Goal: Find specific page/section: Find specific page/section

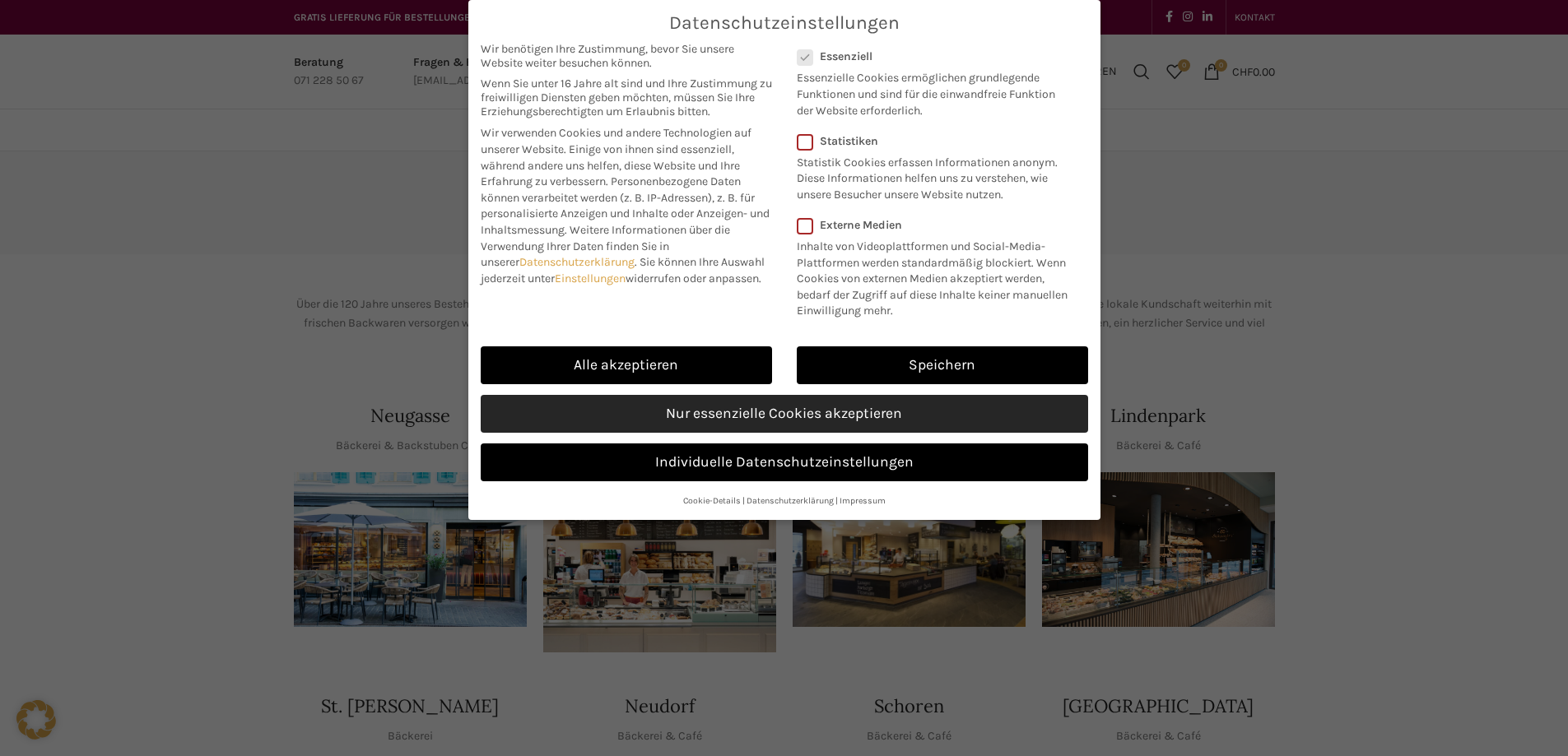
click at [658, 433] on link "Nur essenzielle Cookies akzeptieren" at bounding box center [785, 414] width 608 height 38
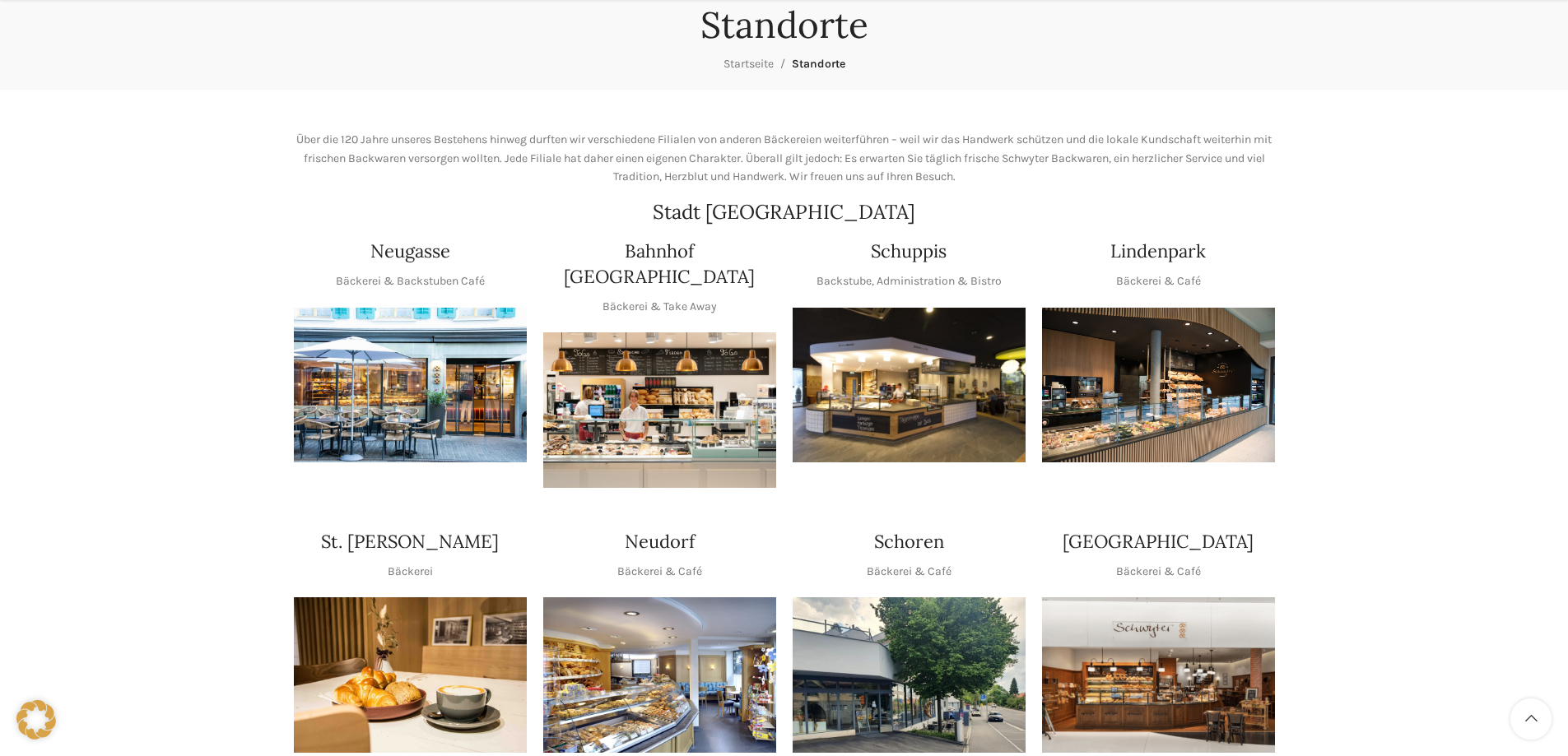
scroll to position [247, 0]
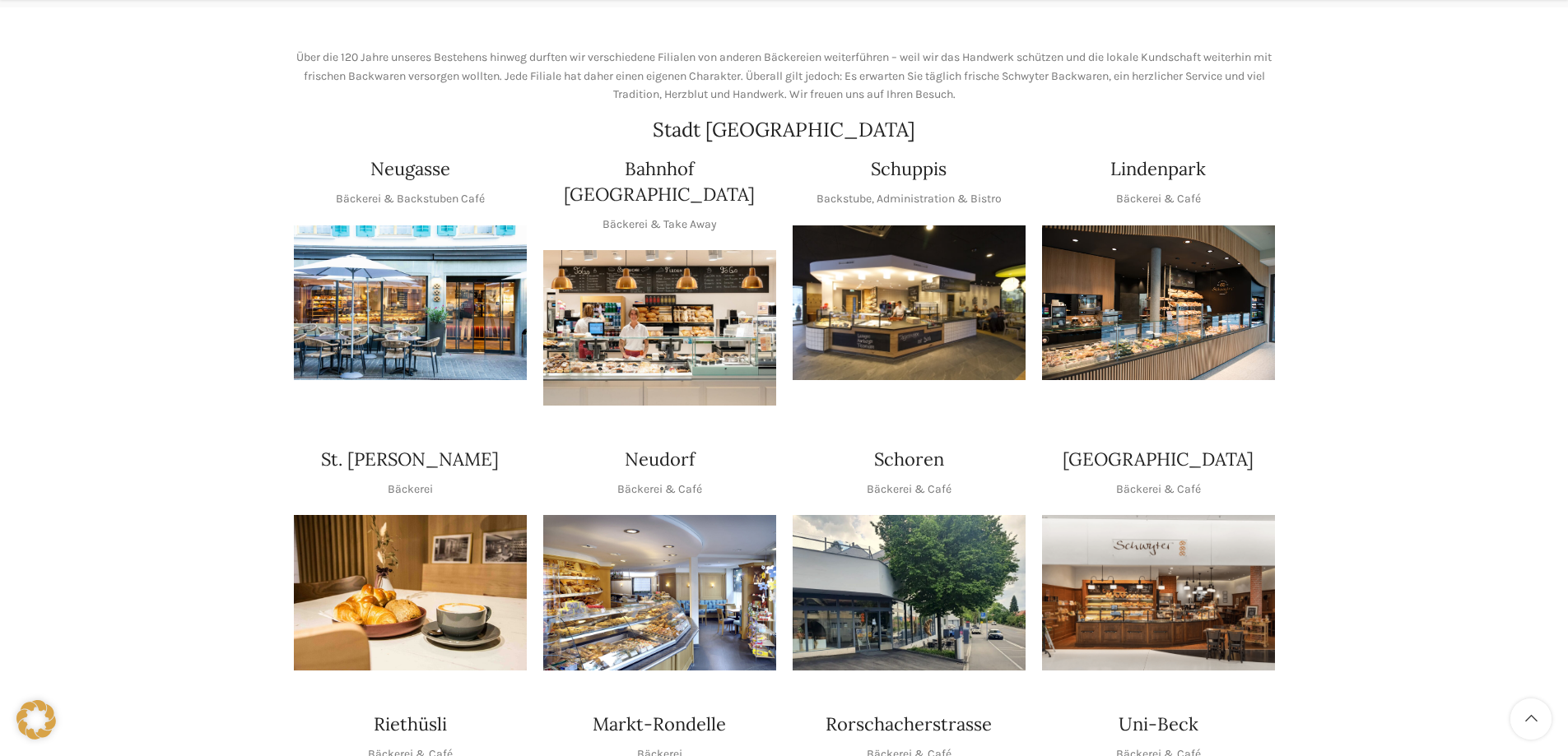
click at [953, 302] on img "1 / 1" at bounding box center [909, 303] width 233 height 155
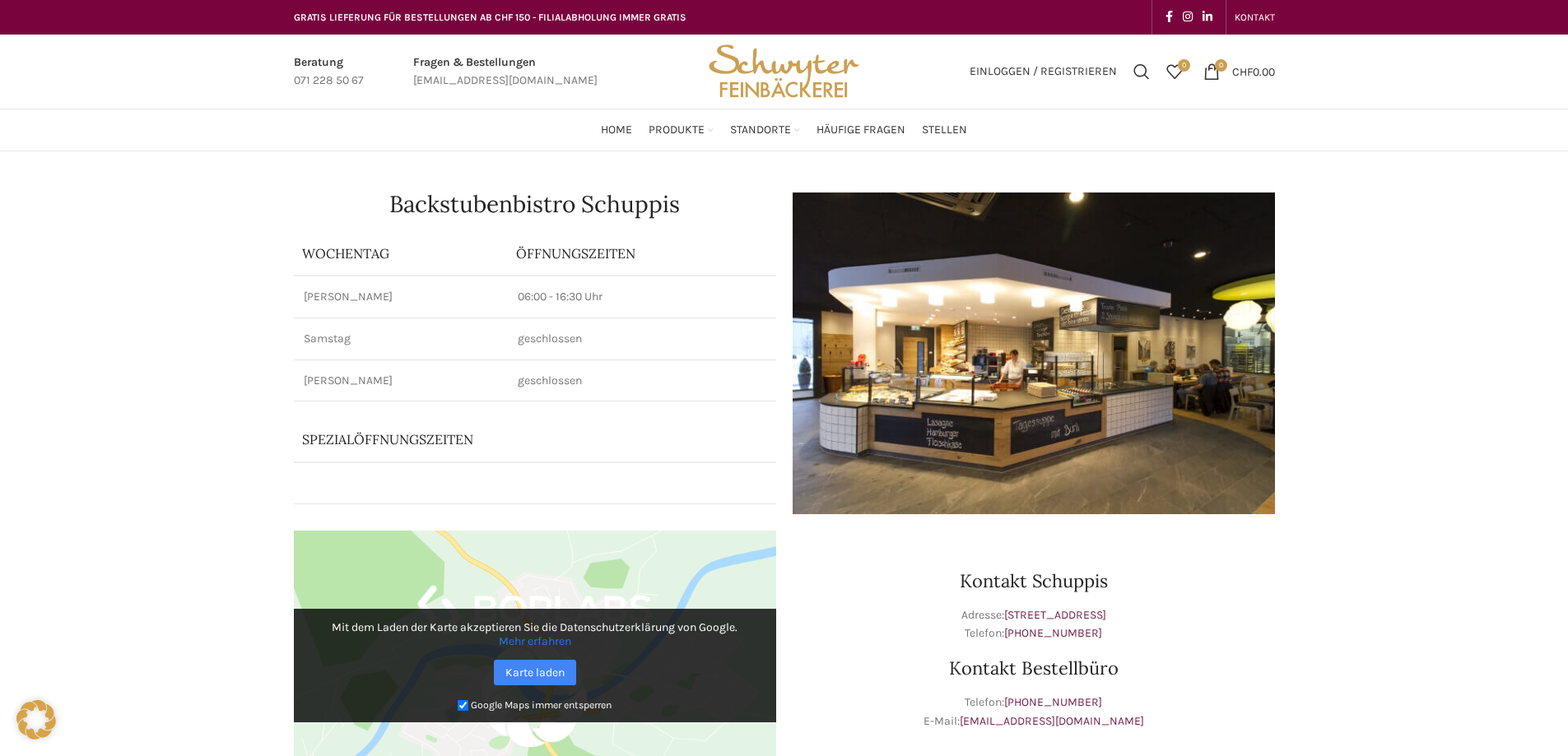
click at [738, 83] on img "Site logo" at bounding box center [783, 72] width 161 height 74
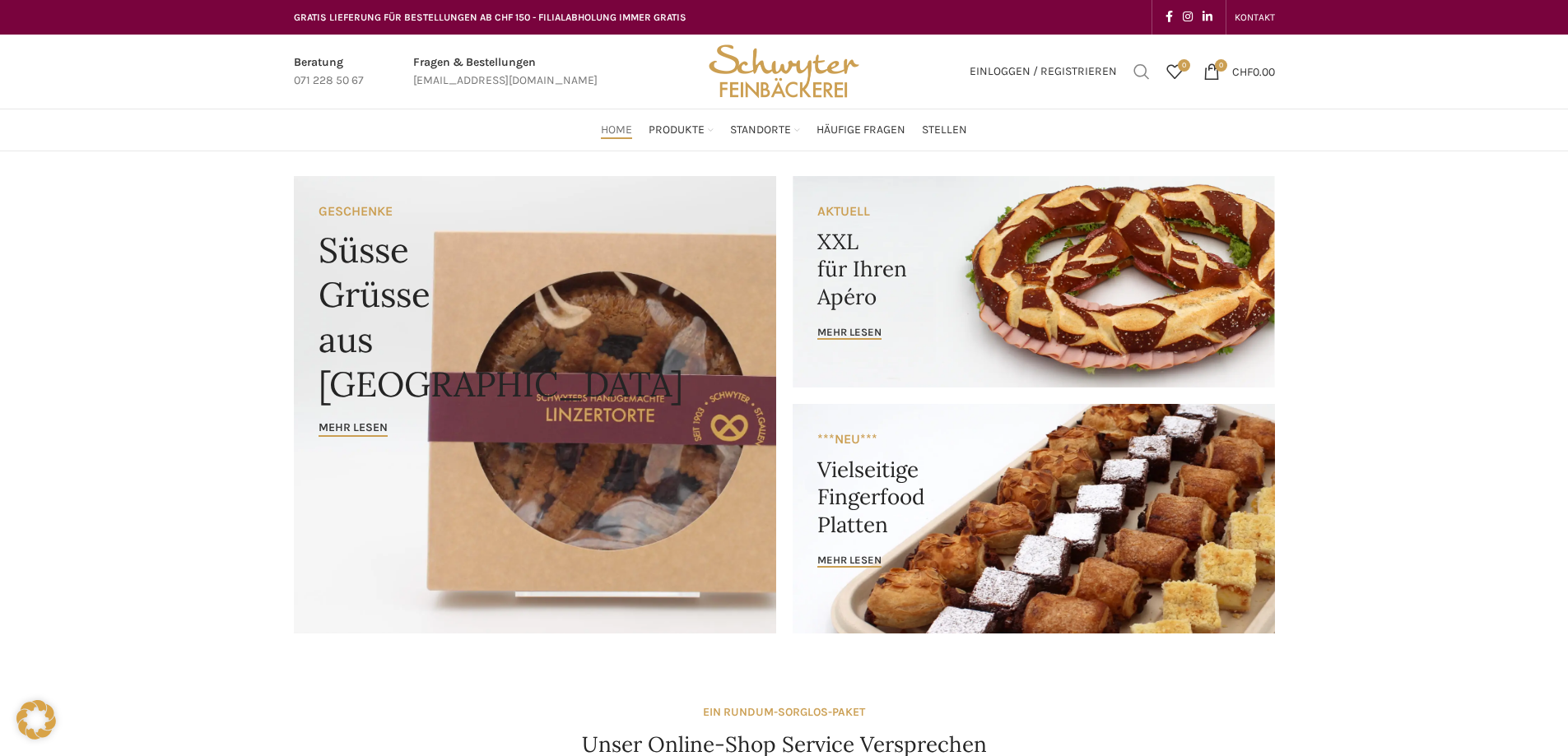
click at [1135, 69] on span "Suchen" at bounding box center [1141, 71] width 16 height 16
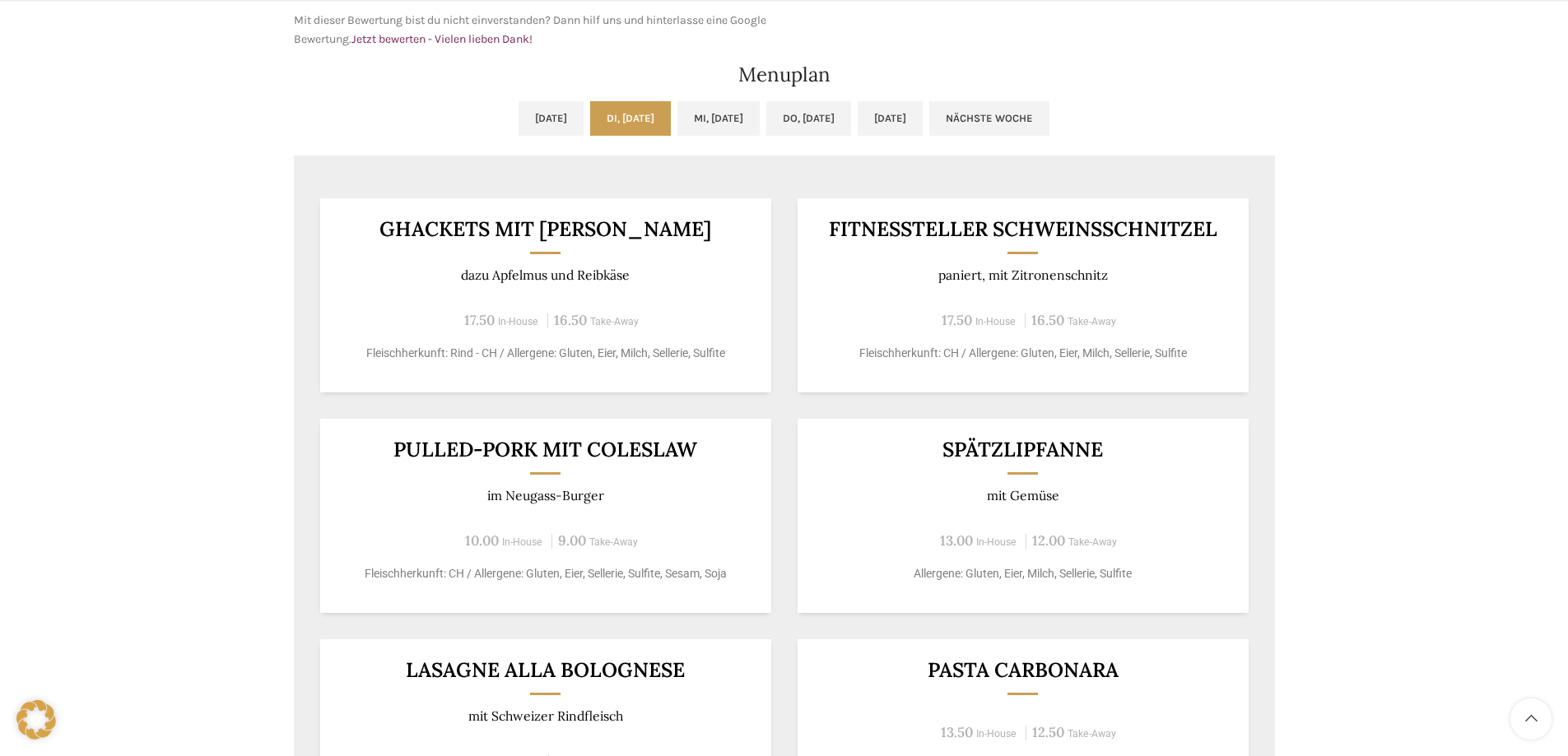
scroll to position [905, 0]
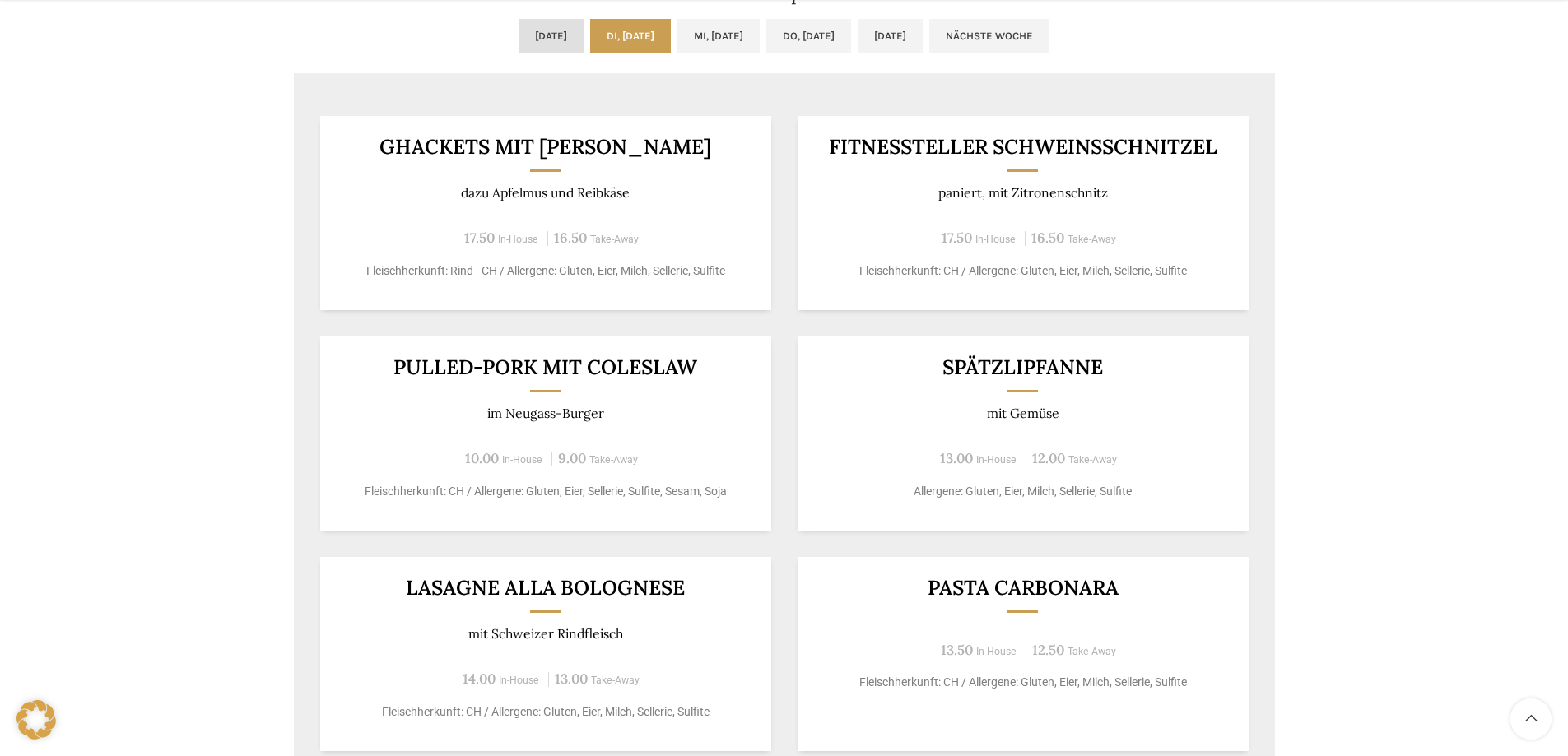
click at [519, 30] on link "Mo, 25.08.2025" at bounding box center [551, 36] width 65 height 35
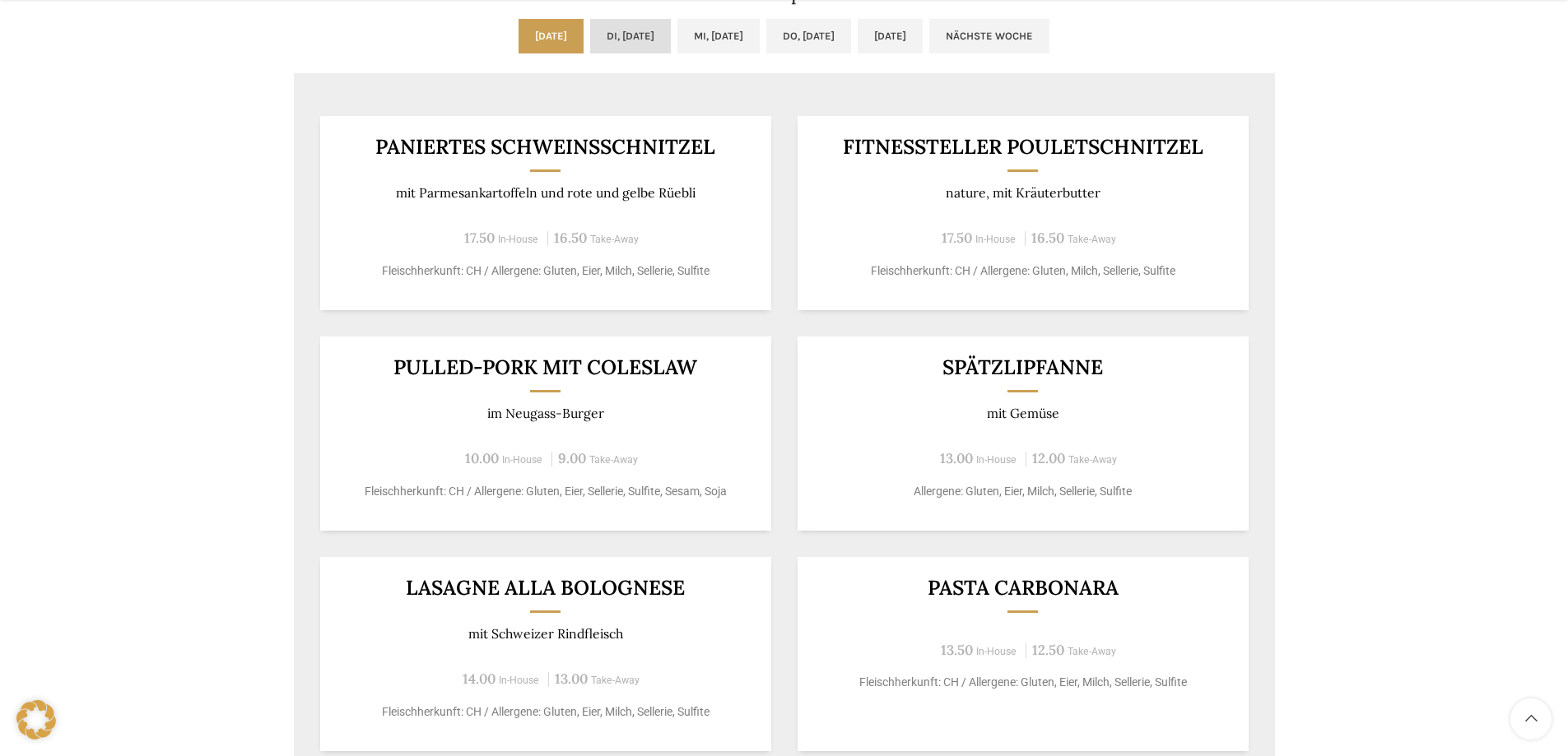
click at [608, 32] on link "Di, 26.08.2025" at bounding box center [630, 36] width 80 height 35
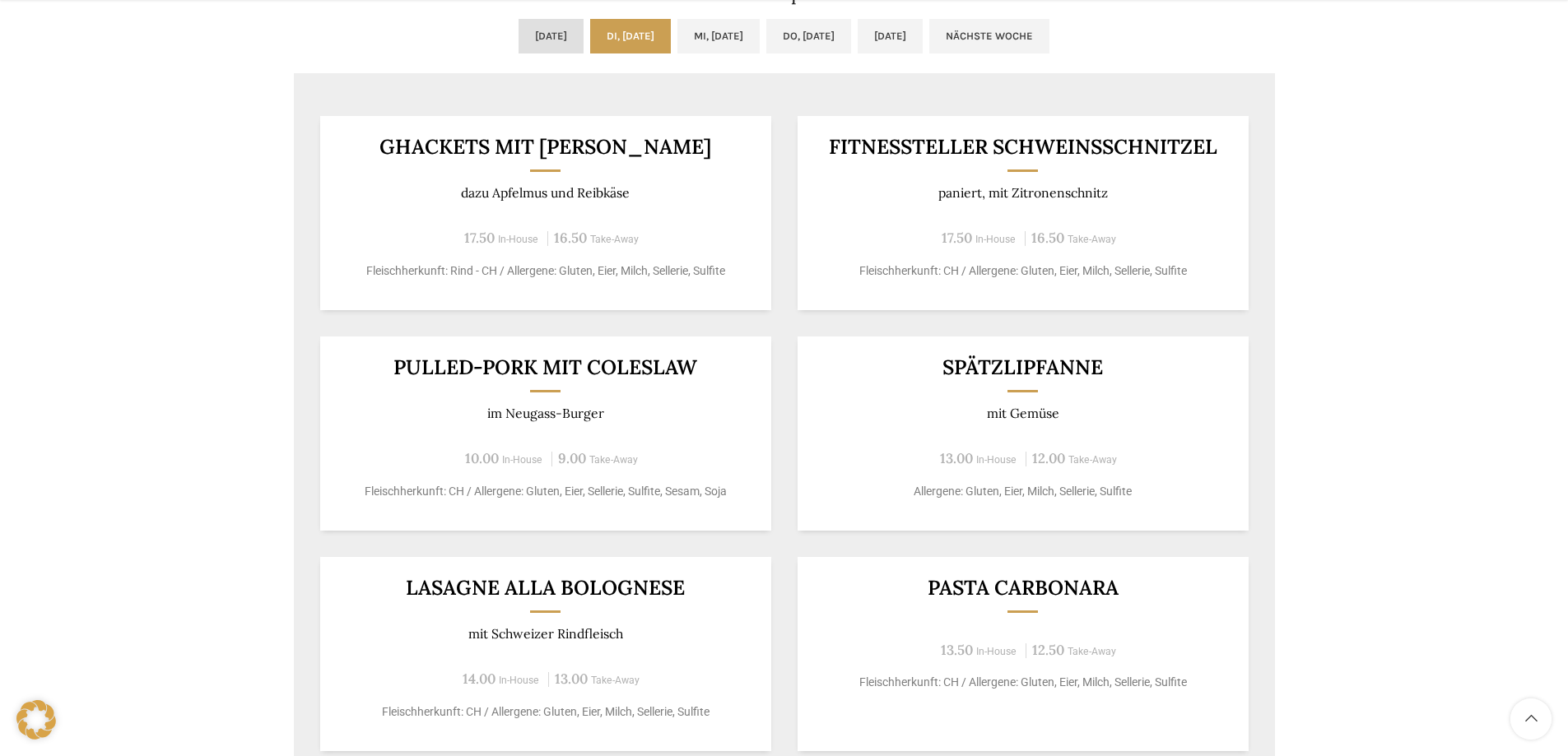
click at [519, 28] on link "Mo, 25.08.2025" at bounding box center [551, 36] width 65 height 35
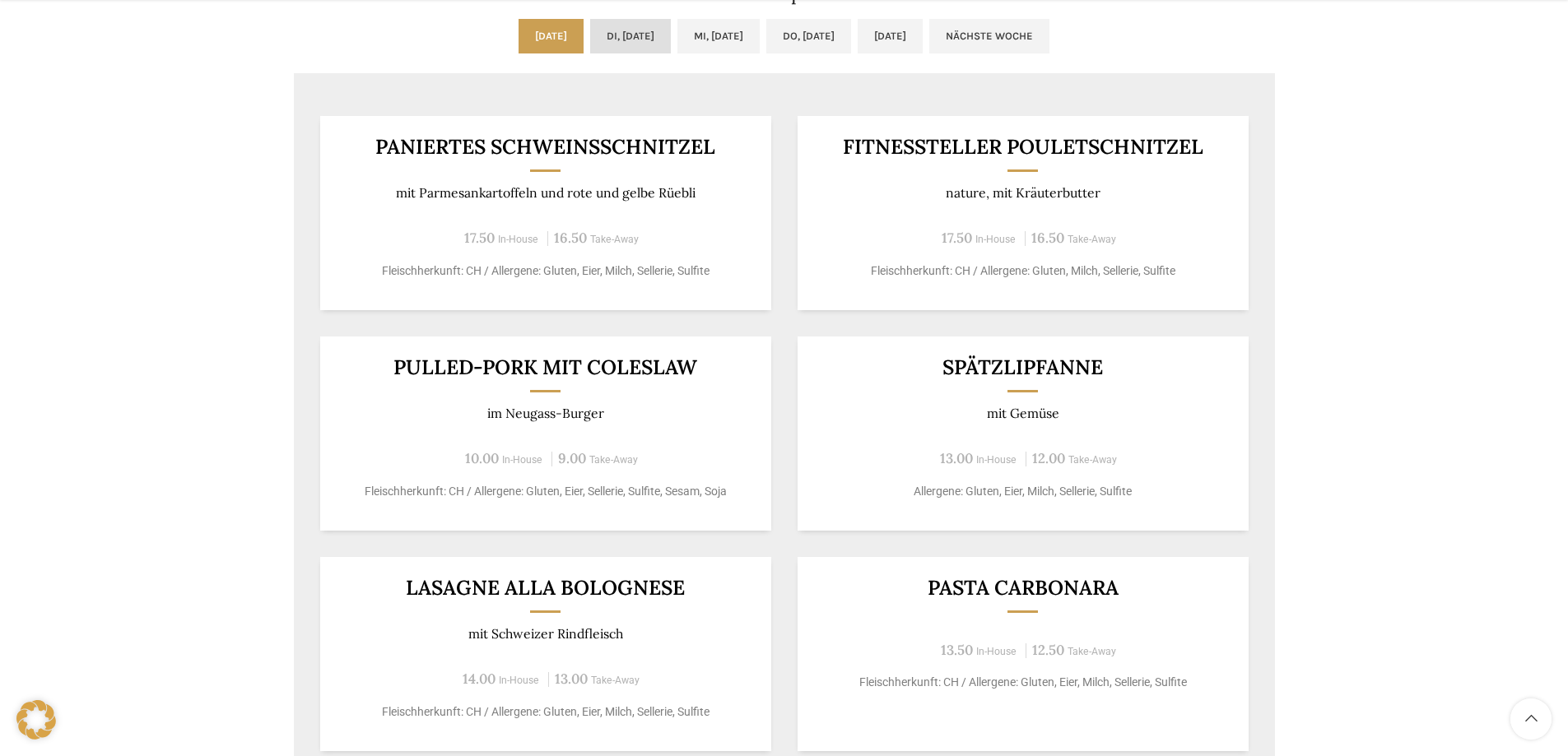
click at [591, 33] on link "Di, 26.08.2025" at bounding box center [630, 36] width 80 height 35
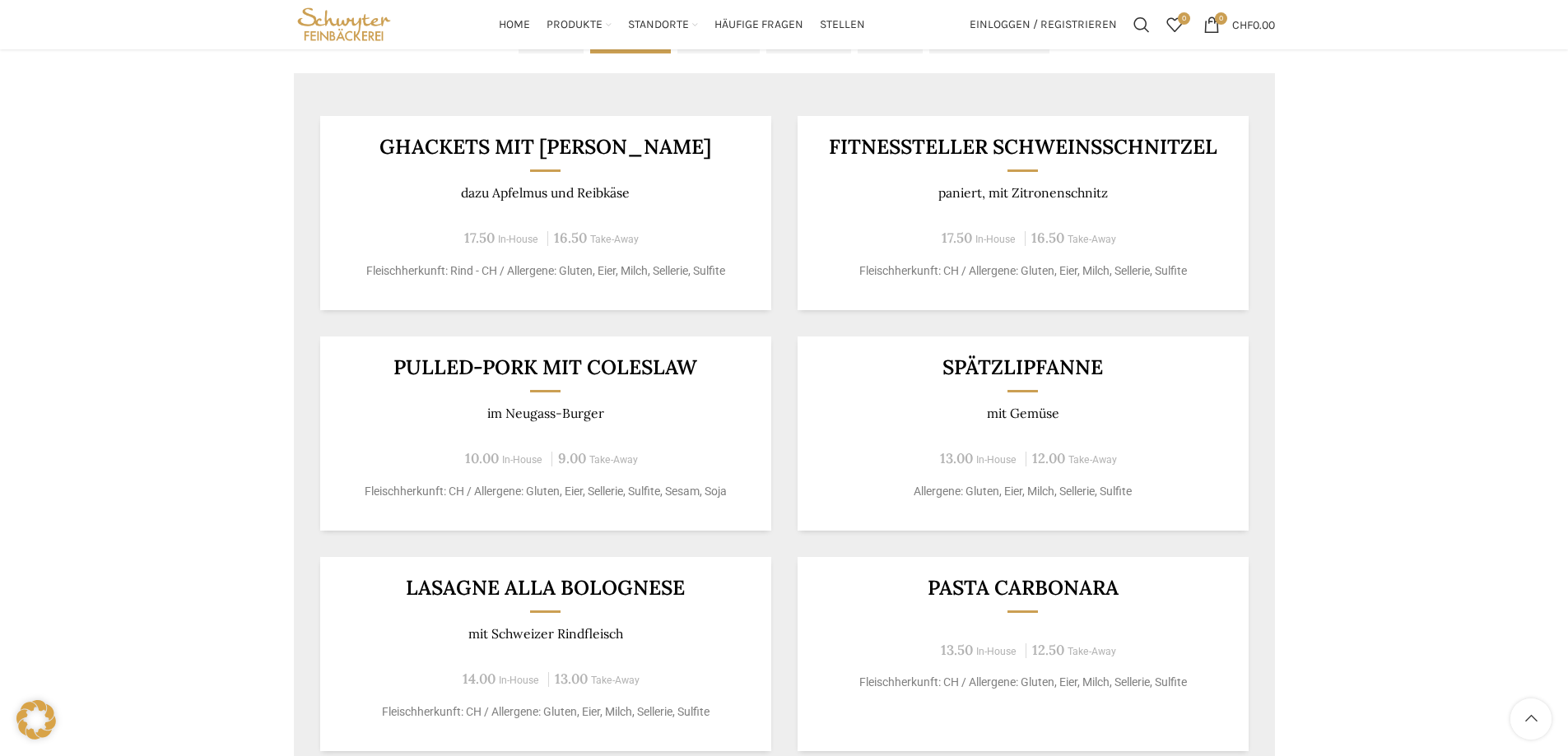
scroll to position [823, 0]
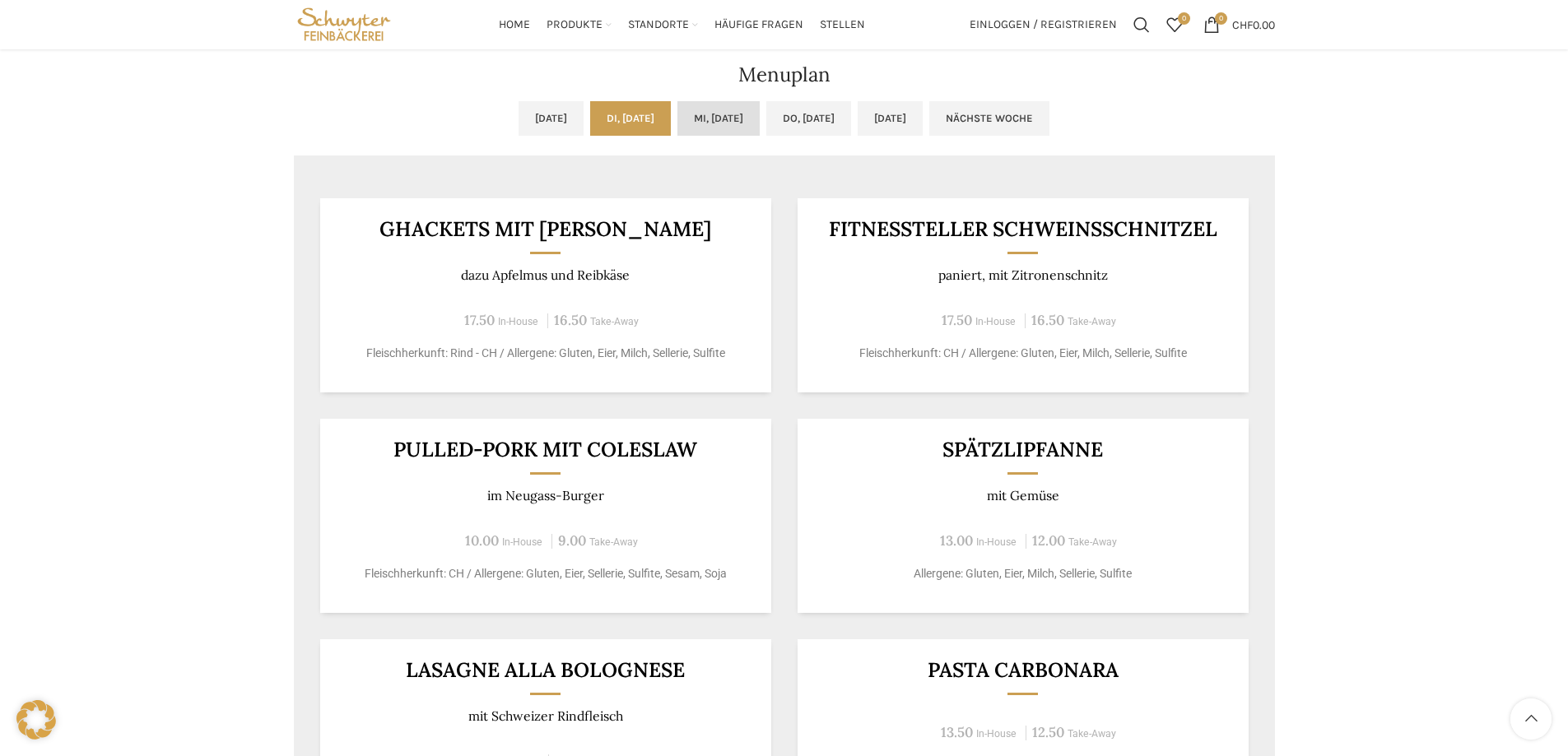
click at [706, 123] on link "Mi, 27.08.2025" at bounding box center [718, 118] width 82 height 35
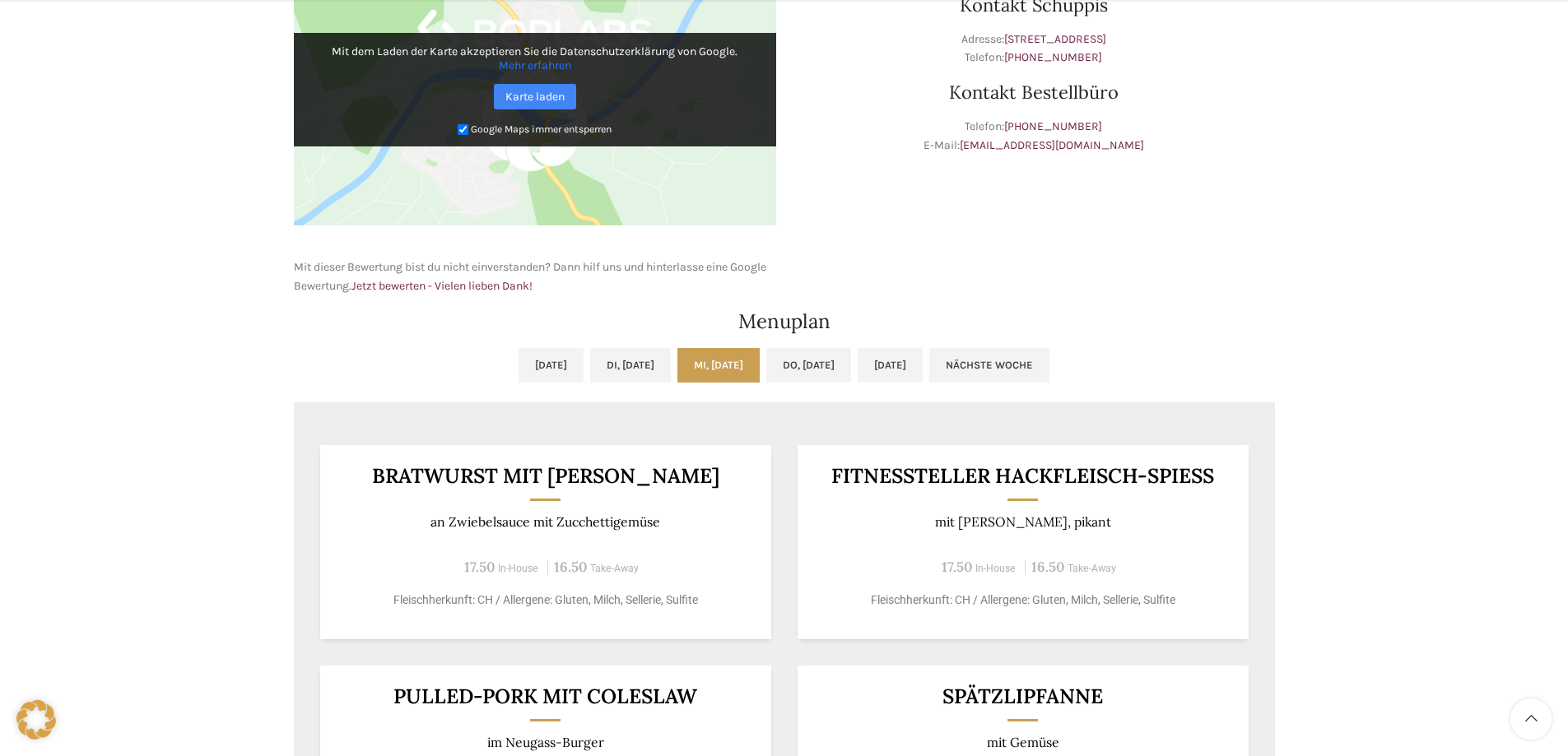
scroll to position [658, 0]
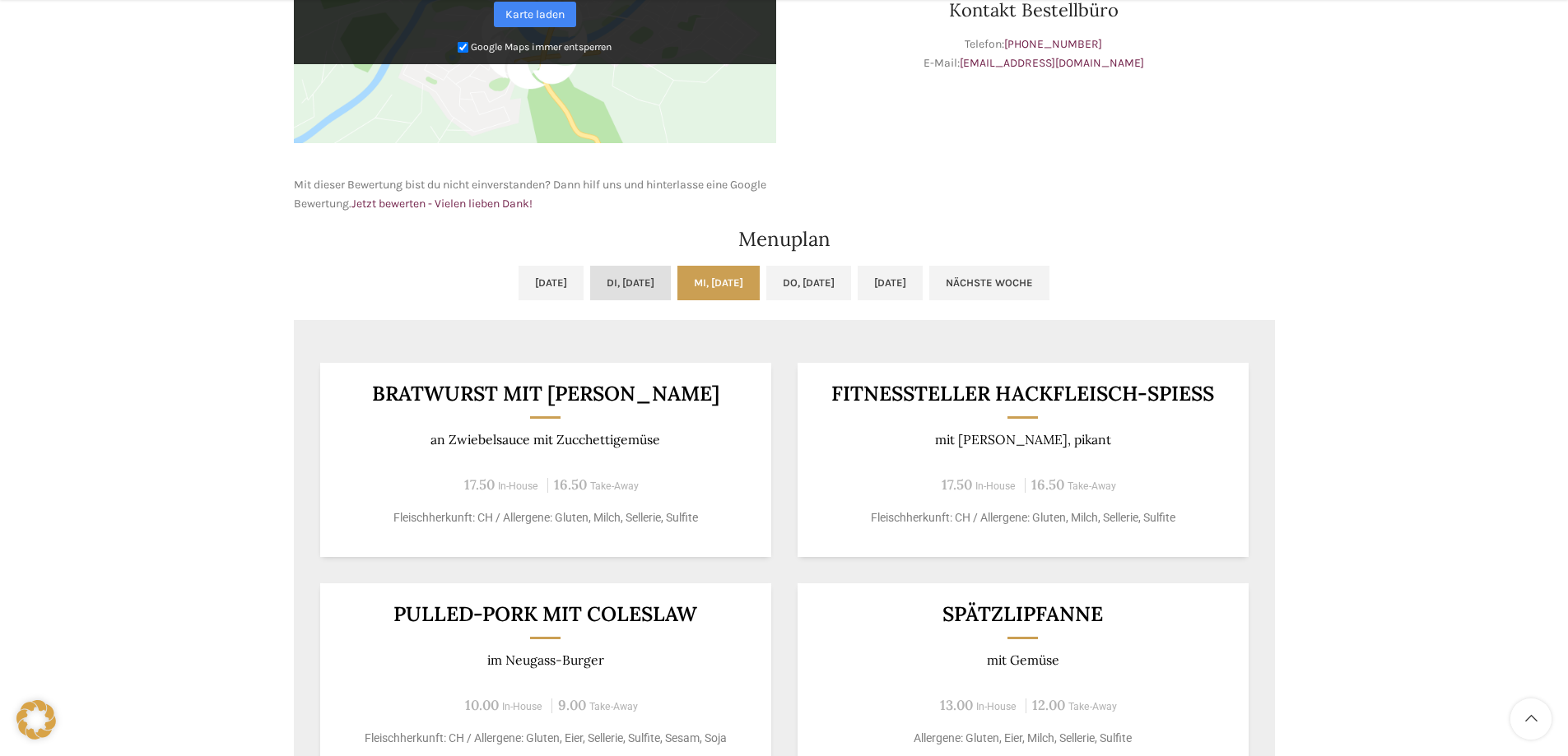
click at [600, 277] on link "Di, 26.08.2025" at bounding box center [630, 283] width 80 height 35
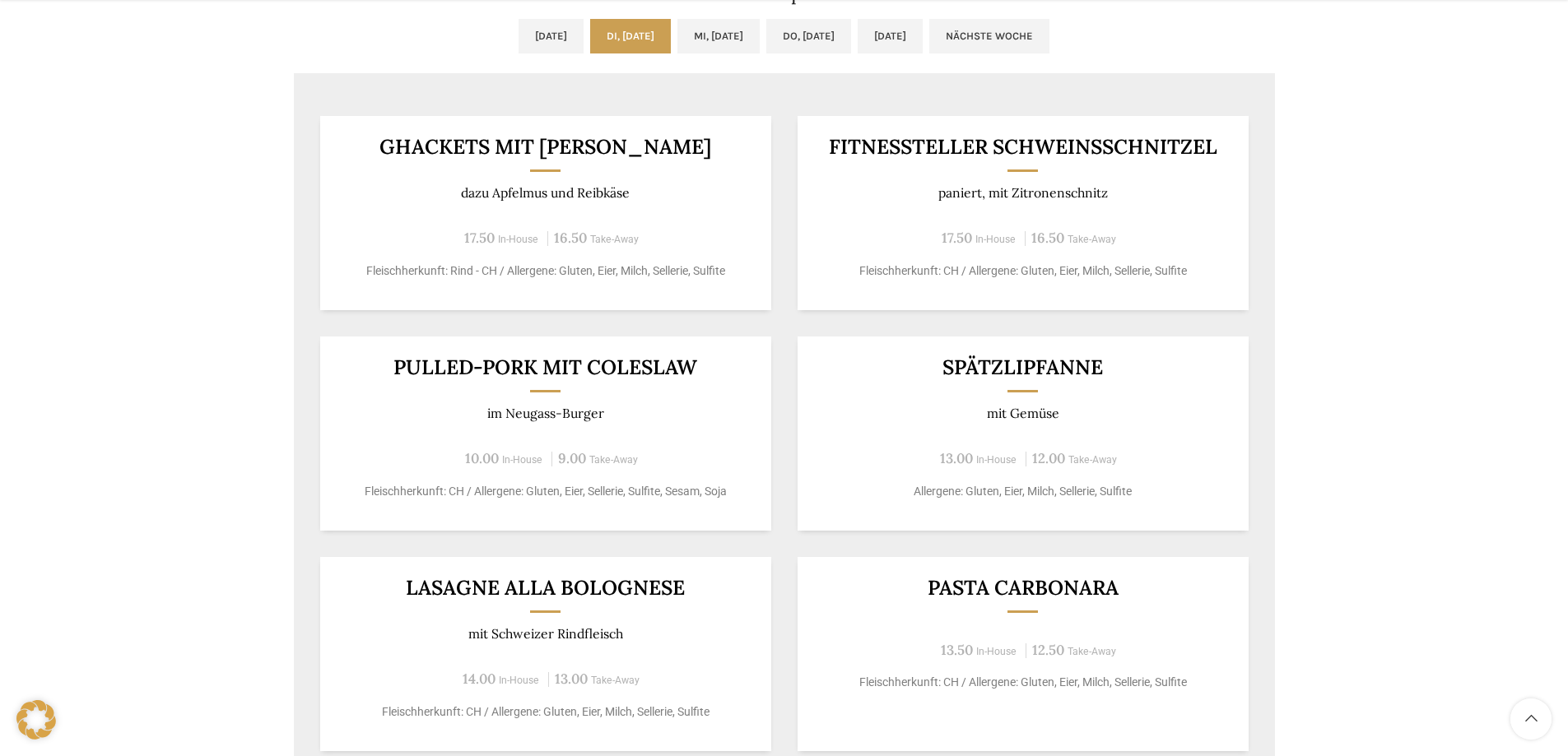
scroll to position [987, 0]
